Goal: Task Accomplishment & Management: Use online tool/utility

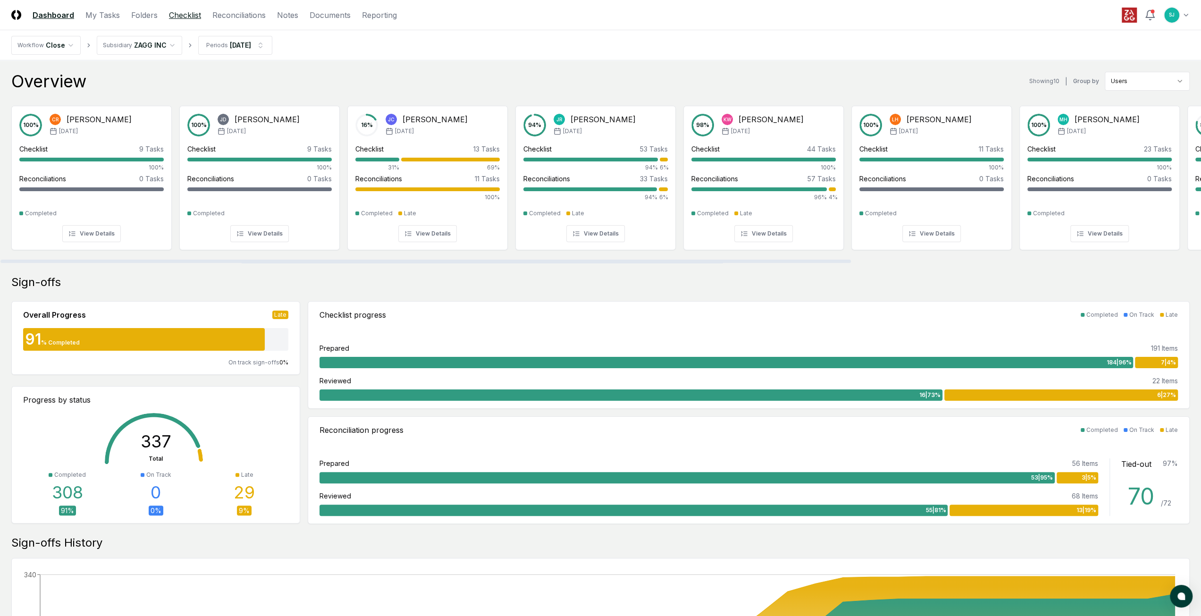
click at [191, 19] on link "Checklist" at bounding box center [185, 14] width 32 height 11
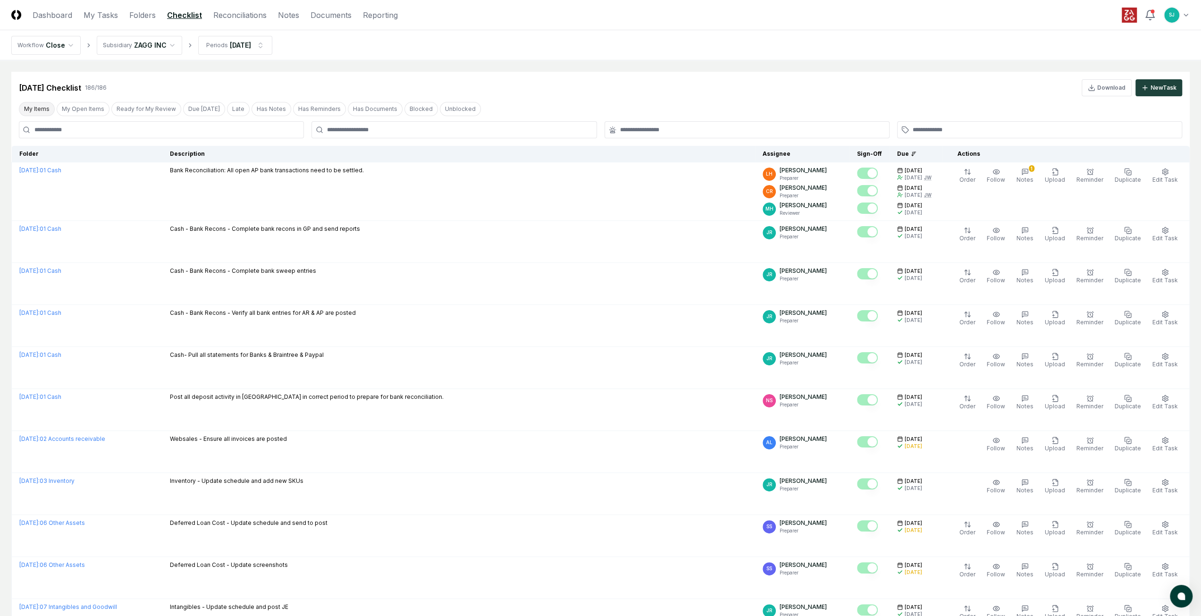
click at [45, 104] on button "My Items" at bounding box center [37, 109] width 36 height 14
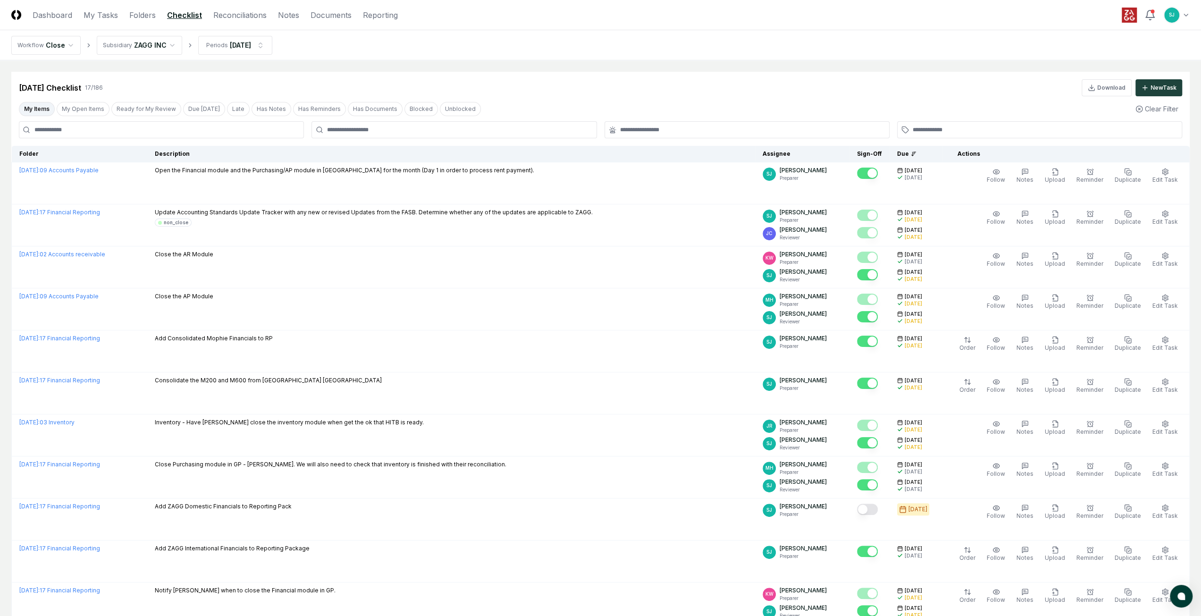
click at [508, 49] on nav "Workflow Close Subsidiary ZAGG INC Periods [DATE]" at bounding box center [600, 45] width 1201 height 30
click at [49, 107] on button "My Items" at bounding box center [37, 109] width 36 height 14
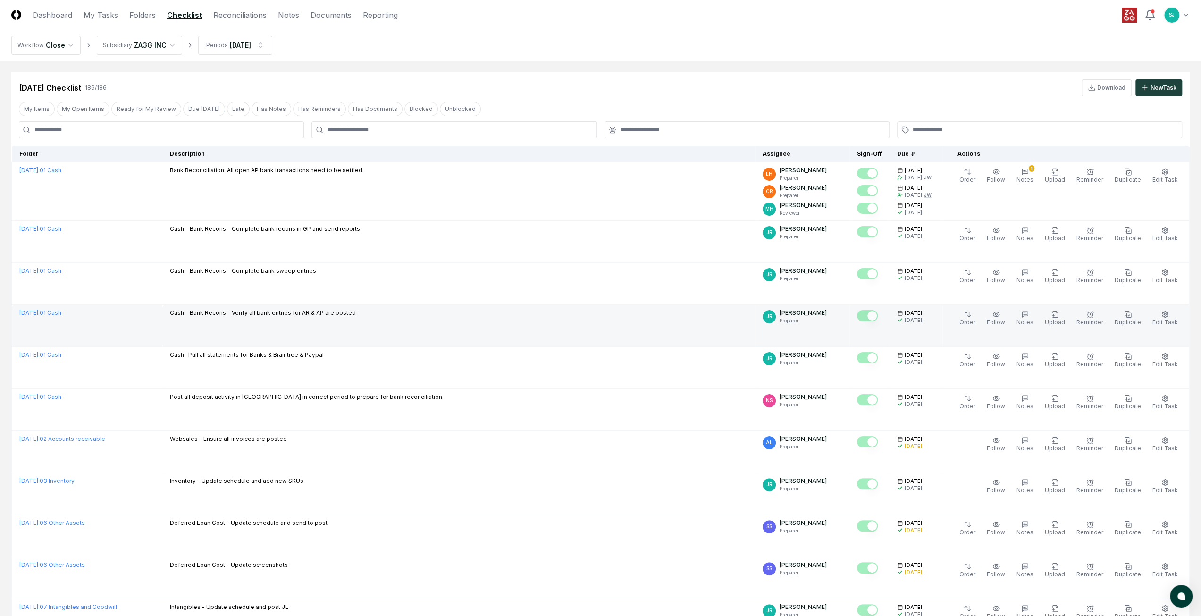
click at [440, 320] on td "Cash - Bank Recons - Verify all bank entries for AR & AP are posted" at bounding box center [458, 326] width 593 height 42
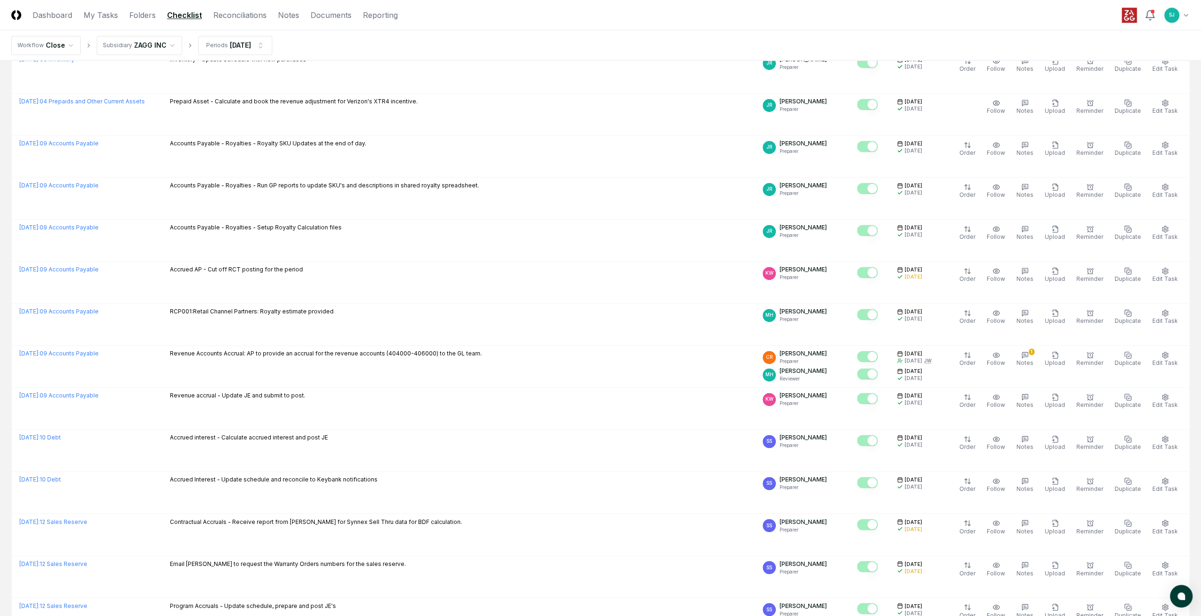
scroll to position [1741, 0]
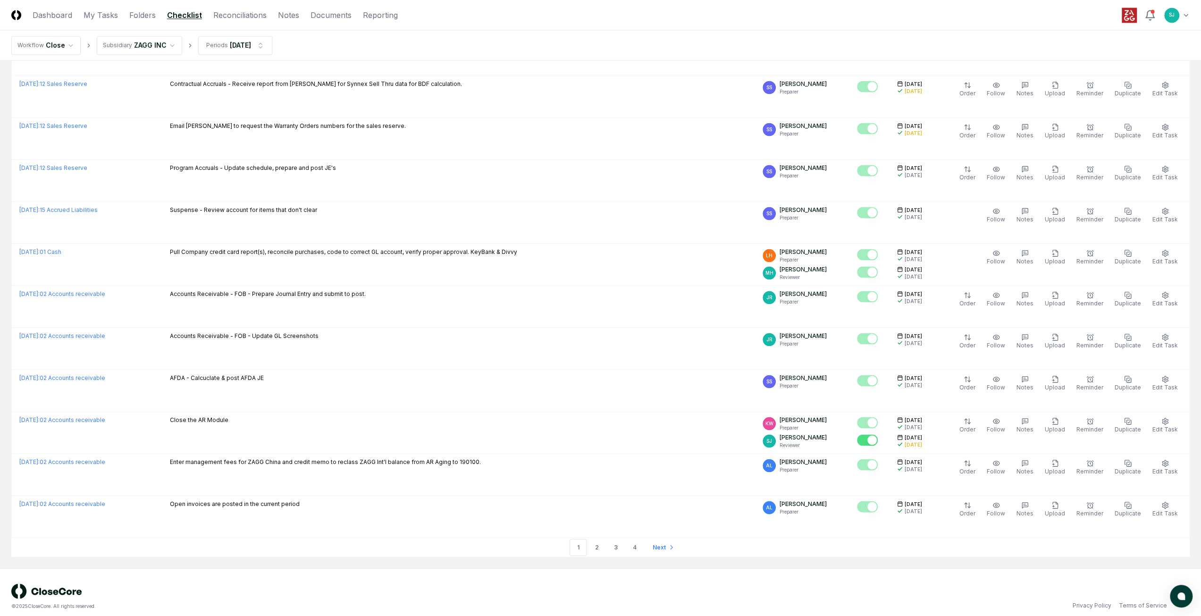
drag, startPoint x: 548, startPoint y: 318, endPoint x: 568, endPoint y: 484, distance: 167.3
click at [632, 538] on link "4" at bounding box center [634, 546] width 17 height 17
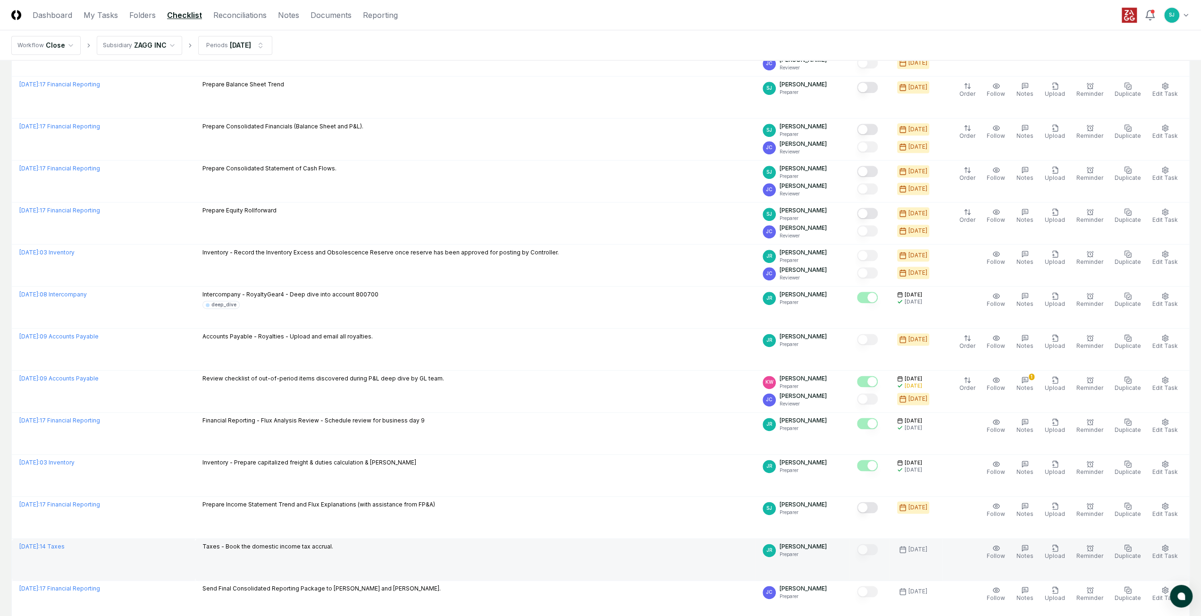
scroll to position [1050, 0]
drag, startPoint x: 465, startPoint y: 528, endPoint x: 466, endPoint y: 513, distance: 14.6
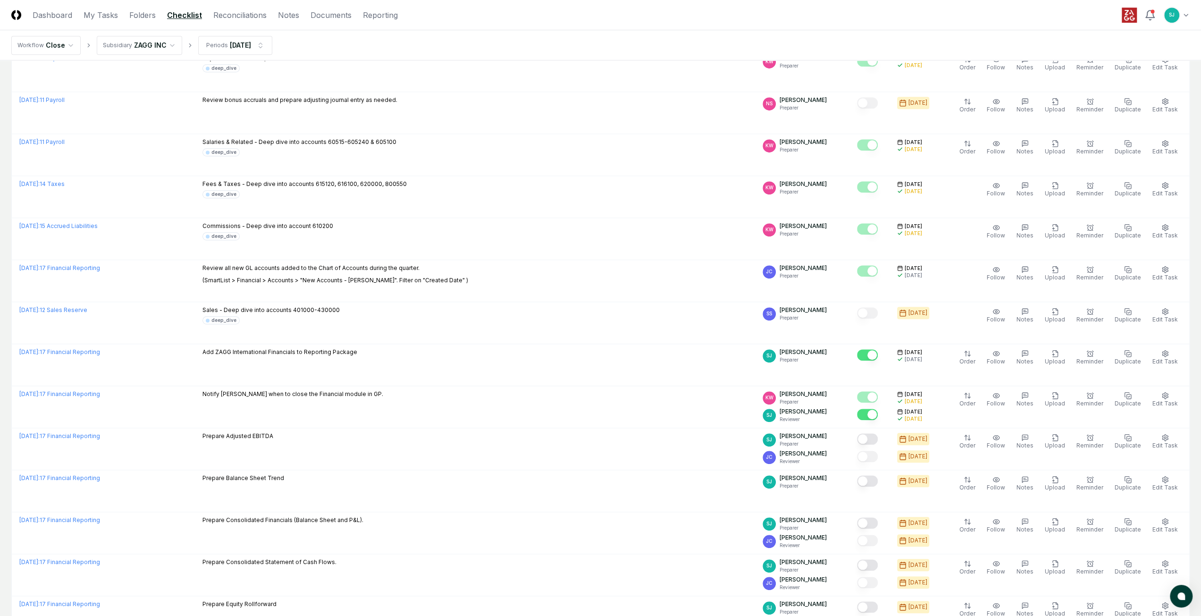
scroll to position [0, 0]
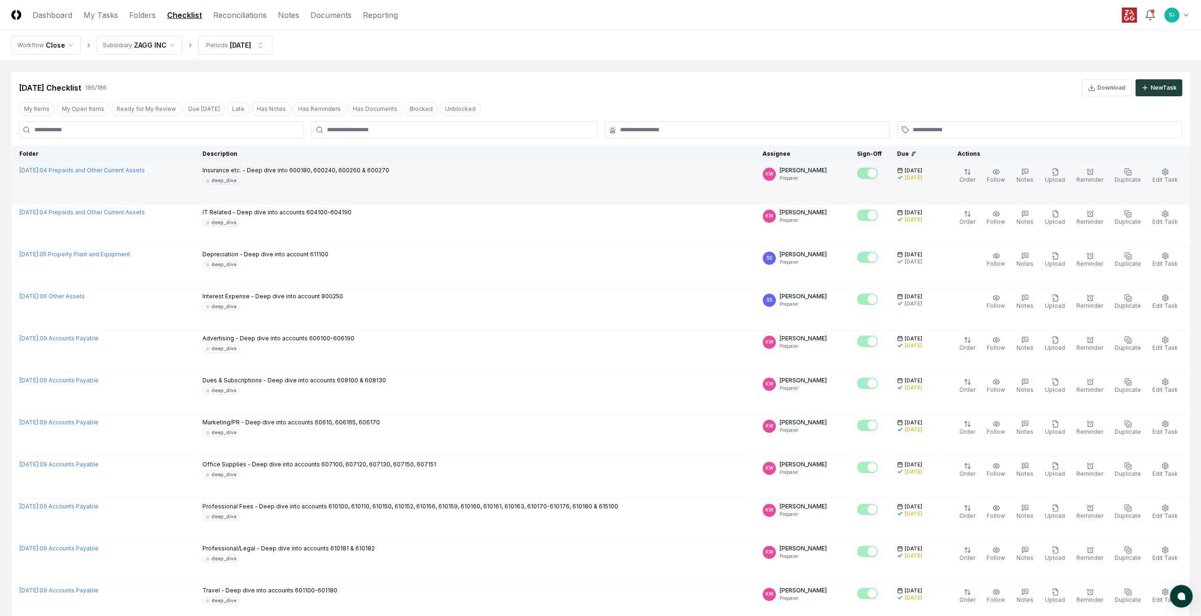
drag, startPoint x: 517, startPoint y: 481, endPoint x: 517, endPoint y: 184, distance: 296.3
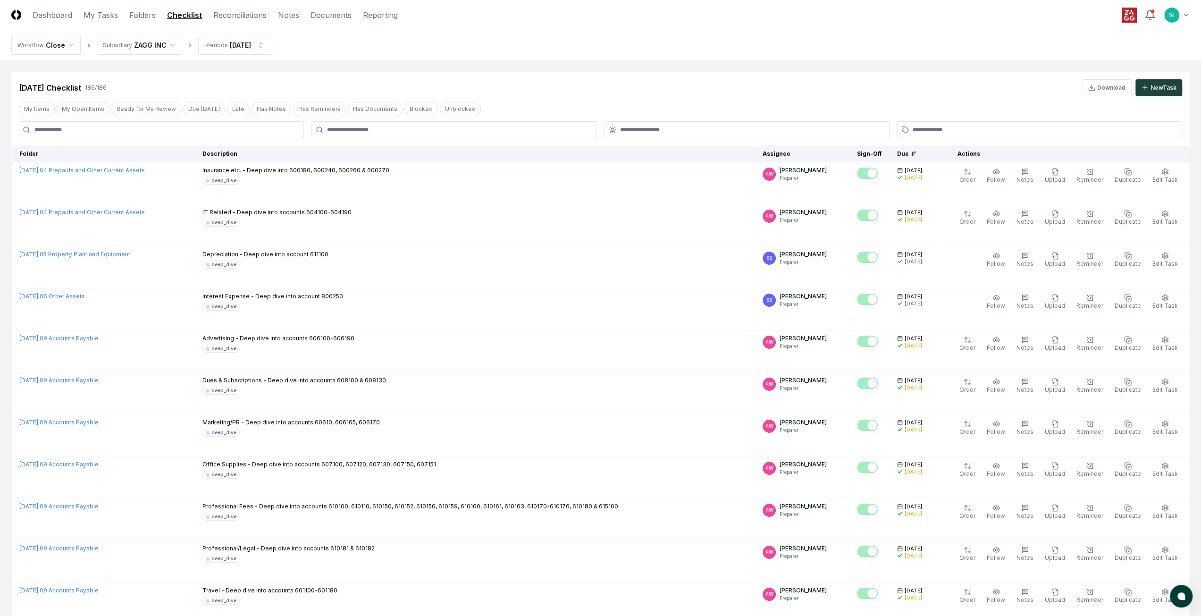
click at [494, 87] on div "[DATE] Checklist 186 / 186 Download New Task" at bounding box center [600, 87] width 1163 height 17
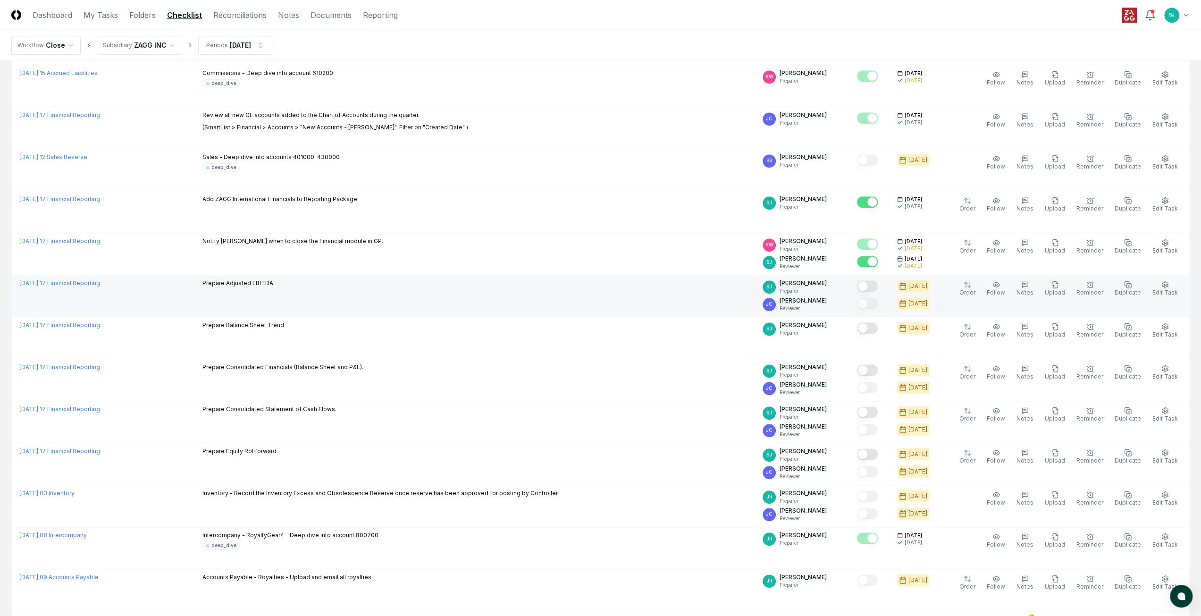
scroll to position [818, 0]
